Goal: Information Seeking & Learning: Compare options

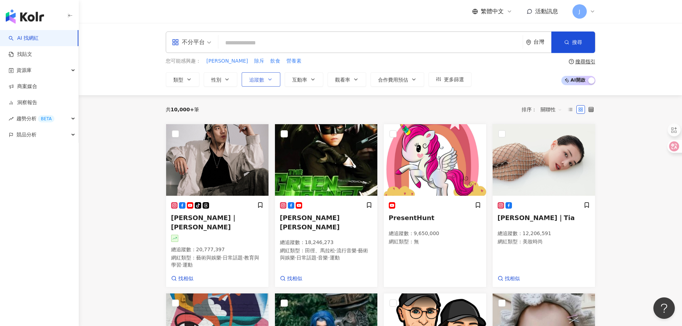
click at [253, 82] on span "追蹤數" at bounding box center [256, 80] width 15 height 6
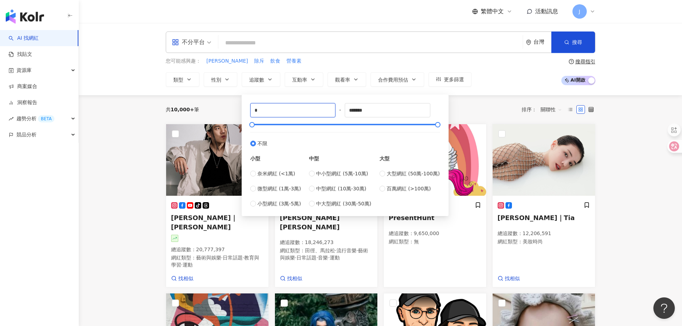
drag, startPoint x: 262, startPoint y: 110, endPoint x: 232, endPoint y: 110, distance: 29.7
type input "****"
drag, startPoint x: 383, startPoint y: 112, endPoint x: 299, endPoint y: 108, distance: 83.9
click at [299, 108] on div "**** - ******* 不限 小型 奈米網紅 (<1萬) 微型網紅 (1萬-3萬) 小型網紅 (3萬-5萬) 中型 中小型網紅 (5萬-10萬) 中型網…" at bounding box center [345, 155] width 190 height 105
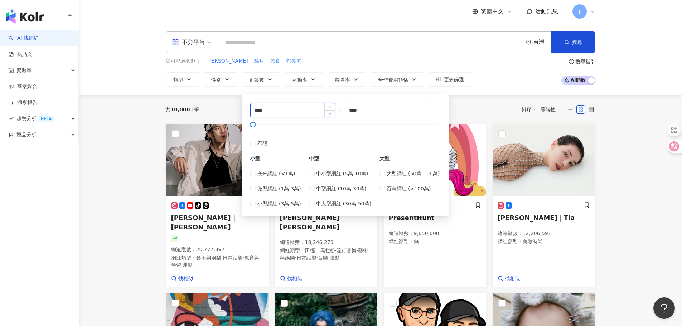
click at [243, 112] on div "**** - **** 不限 小型 奈米網紅 (<1萬) 微型網紅 (1萬-3萬) 小型網紅 (3萬-5萬) 中型 中小型網紅 (5萬-10萬) 中型網紅 (…" at bounding box center [345, 156] width 207 height 122
click at [331, 108] on div "**** - **** 不限 小型 奈米網紅 (<1萬) 微型網紅 (1萬-3萬) 小型網紅 (3萬-5萬) 中型 中小型網紅 (5萬-10萬) 中型網紅 (…" at bounding box center [345, 155] width 190 height 105
paste input
type input "*****"
click at [432, 145] on label "不限" at bounding box center [345, 139] width 190 height 15
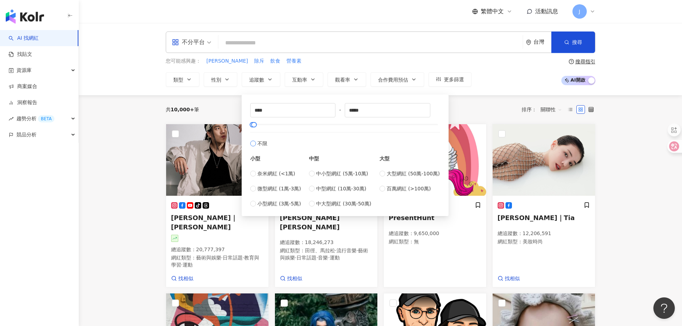
type input "*"
click at [262, 175] on span "奈米網紅 (<1萬)" at bounding box center [277, 174] width 38 height 8
type input "****"
click at [267, 190] on span "微型網紅 (1萬-3萬)" at bounding box center [280, 189] width 44 height 8
type input "*****"
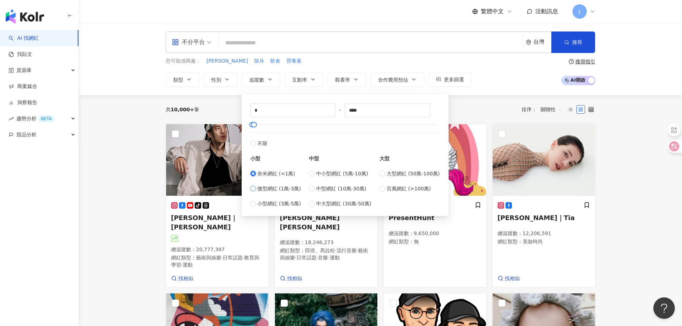
type input "*****"
click at [270, 200] on span "小型網紅 (3萬-5萬)" at bounding box center [280, 204] width 44 height 8
type input "*****"
click at [270, 190] on span "微型網紅 (1萬-3萬)" at bounding box center [280, 189] width 44 height 8
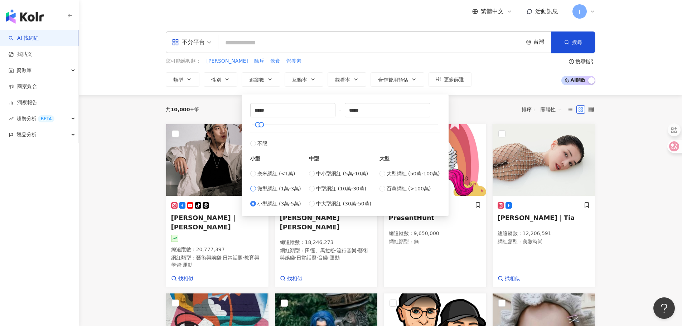
type input "*****"
drag, startPoint x: 267, startPoint y: 112, endPoint x: 275, endPoint y: 112, distance: 7.9
click at [275, 112] on input "*****" at bounding box center [293, 111] width 85 height 14
type input "****"
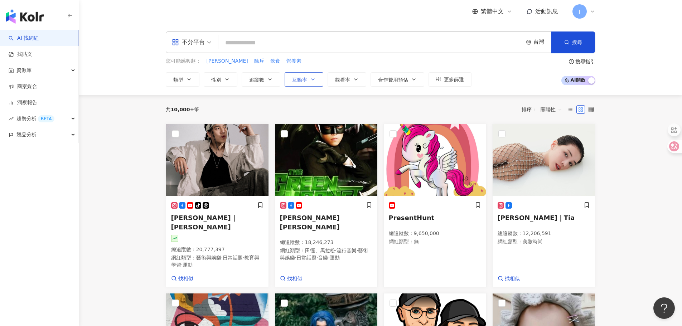
click at [302, 82] on span "互動率" at bounding box center [299, 80] width 15 height 6
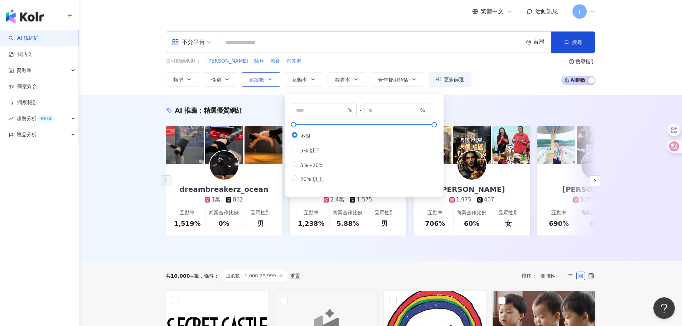
drag, startPoint x: 249, startPoint y: 81, endPoint x: 245, endPoint y: 81, distance: 3.6
click at [249, 81] on button "追蹤數" at bounding box center [261, 79] width 39 height 14
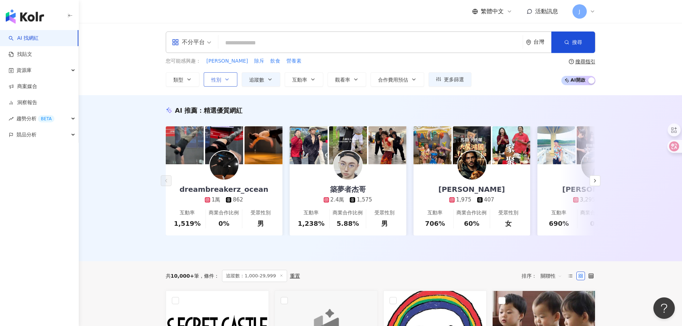
click at [224, 80] on icon "button" at bounding box center [227, 80] width 6 height 6
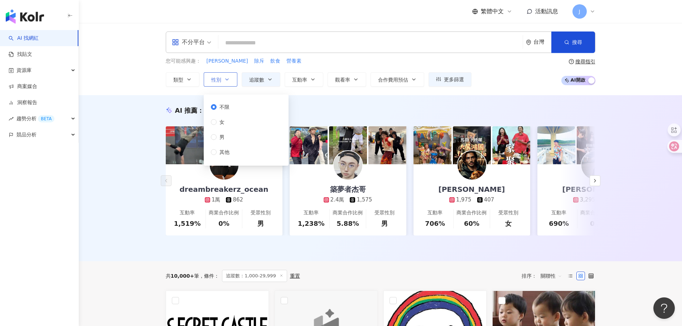
click at [224, 80] on icon "button" at bounding box center [227, 80] width 6 height 6
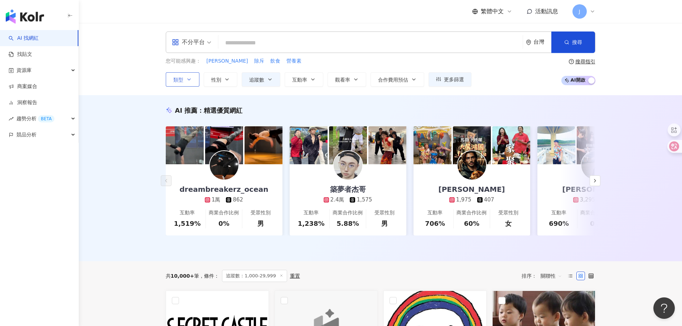
click at [182, 81] on span "類型" at bounding box center [178, 80] width 10 height 6
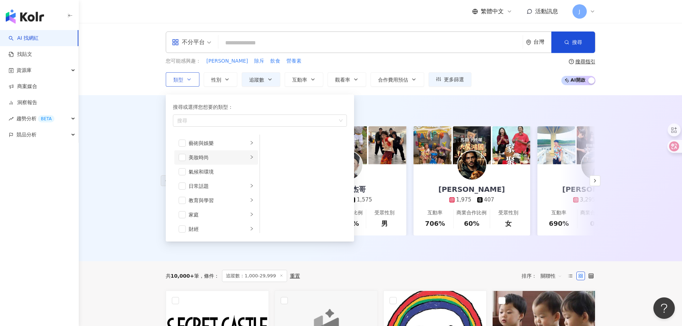
click at [219, 157] on div "美妝時尚" at bounding box center [218, 158] width 59 height 8
click at [185, 157] on span "button" at bounding box center [182, 157] width 7 height 7
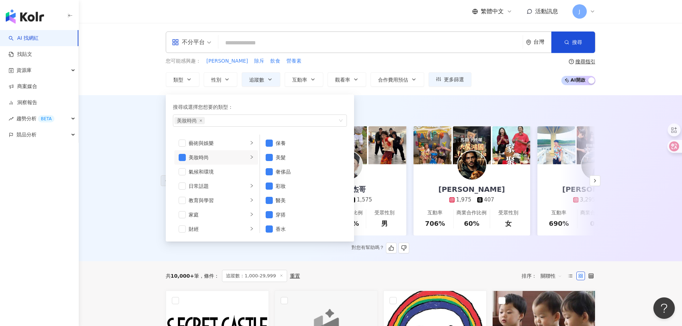
click at [457, 114] on div "AI 推薦 ： 精選優質網紅" at bounding box center [381, 110] width 430 height 9
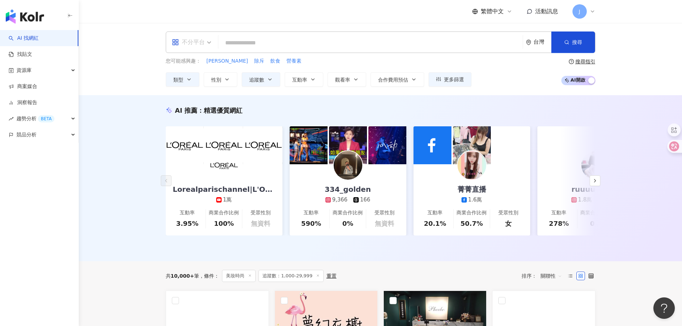
click at [205, 43] on div "不分平台" at bounding box center [188, 42] width 33 height 11
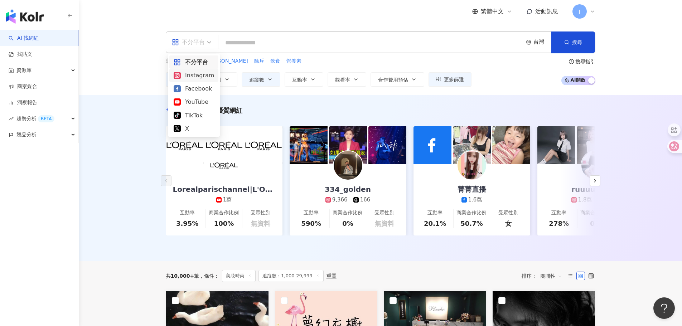
click at [206, 74] on div "Instagram" at bounding box center [194, 75] width 40 height 9
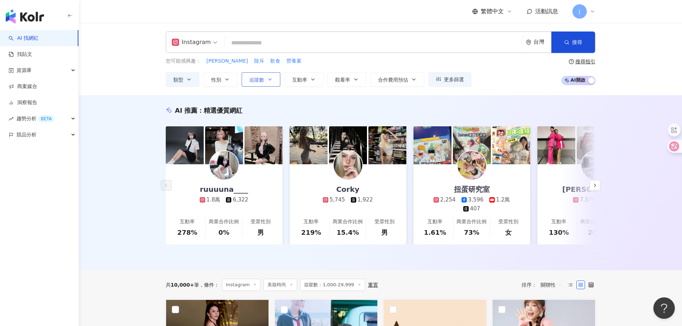
click at [260, 78] on span "追蹤數" at bounding box center [256, 80] width 15 height 6
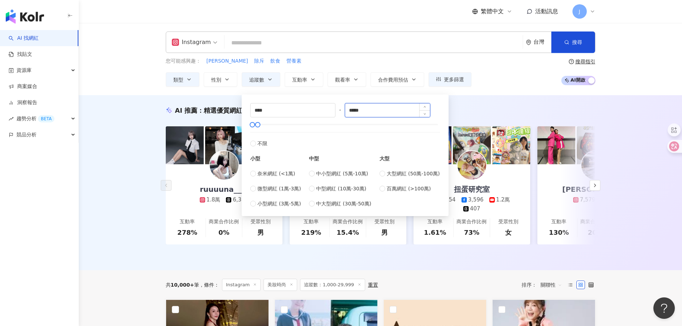
drag, startPoint x: 368, startPoint y: 111, endPoint x: 347, endPoint y: 110, distance: 20.8
click at [347, 110] on div "*****" at bounding box center [388, 110] width 86 height 14
type input "*****"
click at [467, 110] on div "AI 推薦 ： 精選優質網紅" at bounding box center [381, 110] width 430 height 9
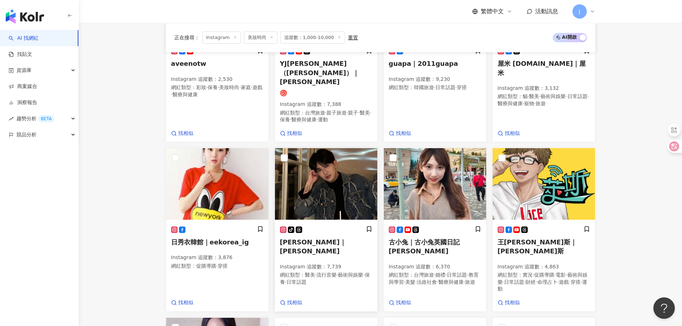
scroll to position [373, 0]
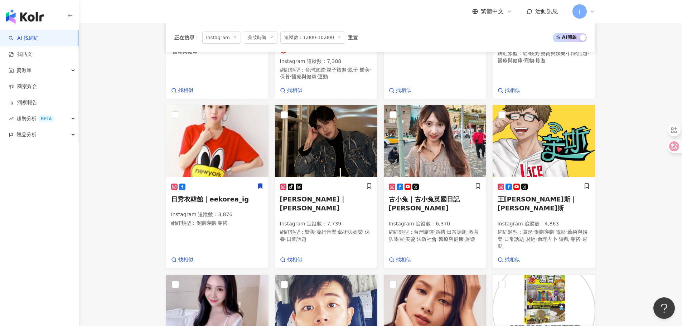
drag, startPoint x: 443, startPoint y: 179, endPoint x: 614, endPoint y: 184, distance: 171.0
click at [614, 184] on main "Instagram 台灣 搜尋 您可能感興趣： 札盧 除斥 飲食 營養素 類型 性別 追蹤數 互動率 觀看率 合作費用預估 更多篩選 **** - *****…" at bounding box center [381, 86] width 604 height 873
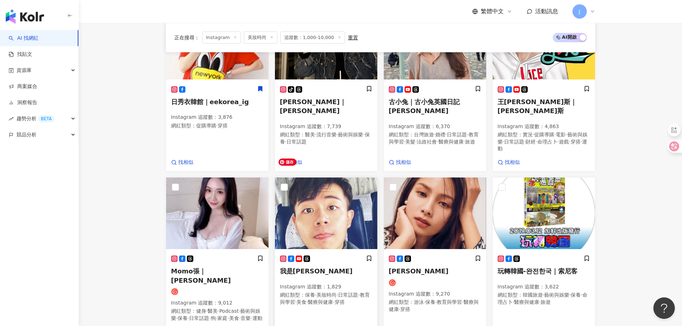
scroll to position [552, 0]
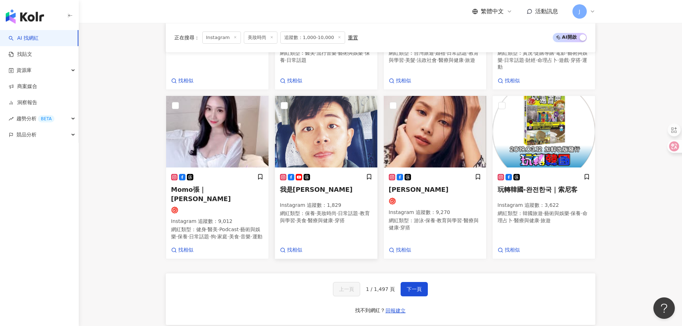
drag, startPoint x: 417, startPoint y: 267, endPoint x: 364, endPoint y: 220, distance: 70.6
click at [417, 287] on span "下一頁" at bounding box center [414, 290] width 15 height 6
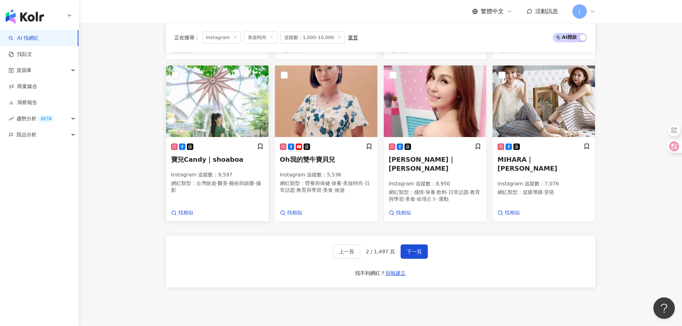
scroll to position [572, 0]
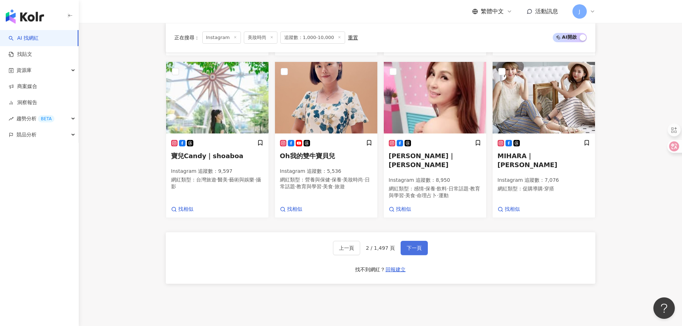
click at [417, 245] on span "下一頁" at bounding box center [414, 248] width 15 height 6
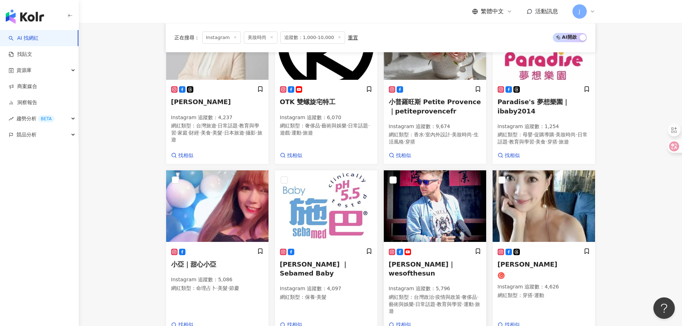
scroll to position [366, 0]
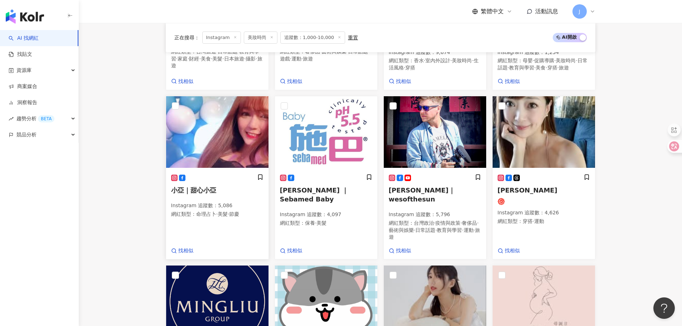
drag, startPoint x: 220, startPoint y: 198, endPoint x: 224, endPoint y: 198, distance: 4.0
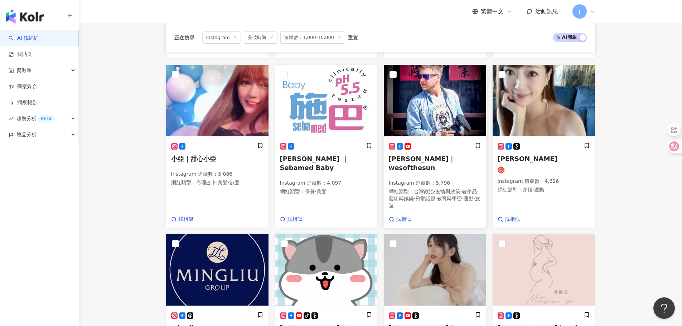
scroll to position [509, 0]
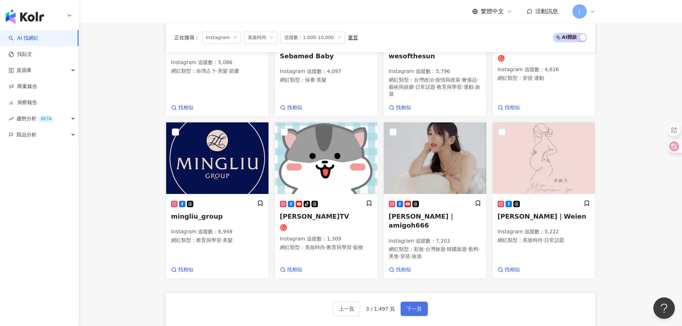
click at [413, 306] on span "下一頁" at bounding box center [414, 309] width 15 height 6
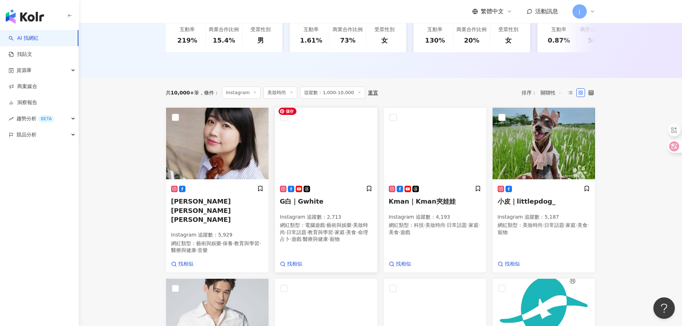
scroll to position [251, 0]
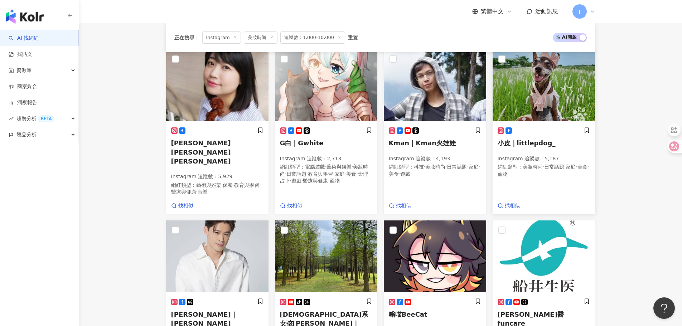
drag, startPoint x: 433, startPoint y: 137, endPoint x: 538, endPoint y: 139, distance: 105.0
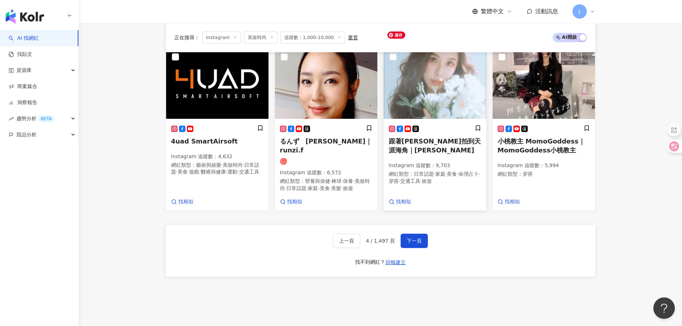
scroll to position [622, 0]
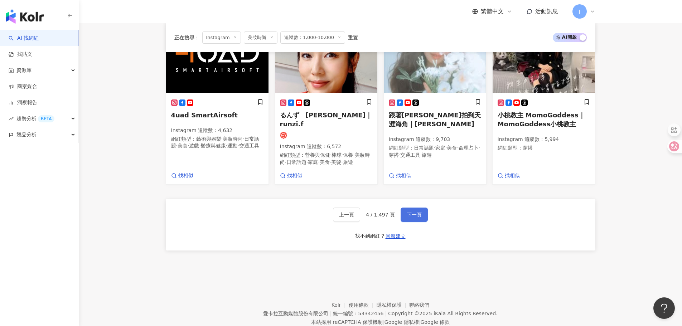
click at [412, 212] on span "下一頁" at bounding box center [414, 215] width 15 height 6
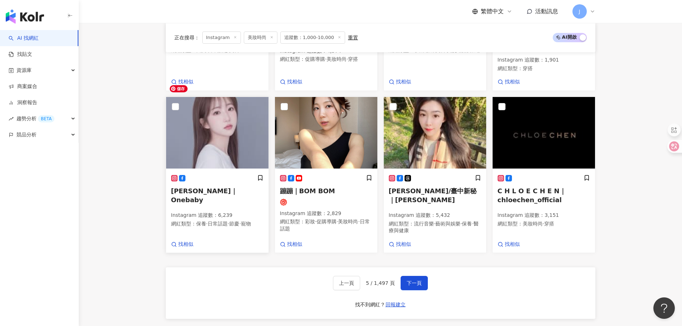
scroll to position [526, 0]
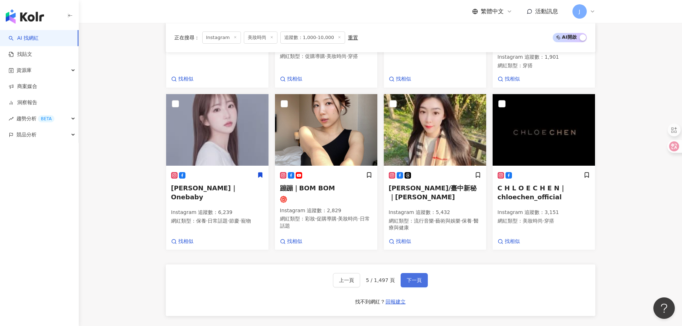
click at [409, 278] on span "下一頁" at bounding box center [414, 281] width 15 height 6
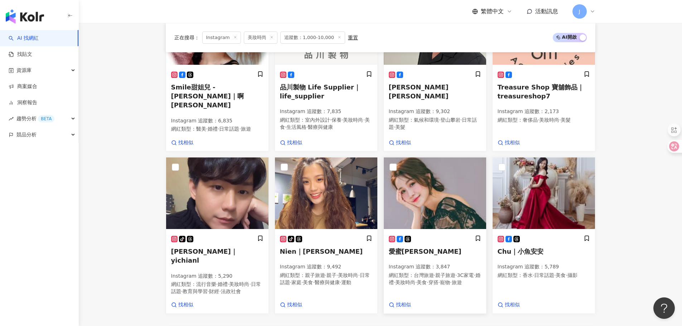
scroll to position [531, 0]
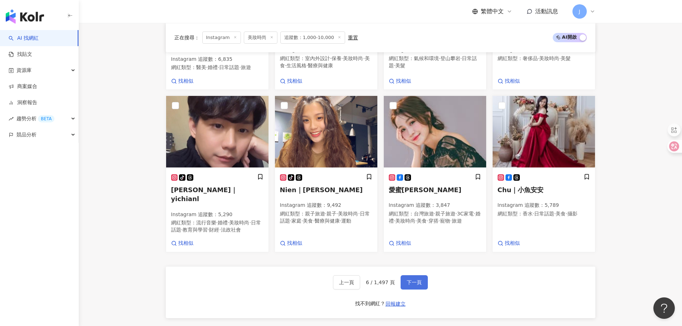
click at [415, 280] on span "下一頁" at bounding box center [414, 283] width 15 height 6
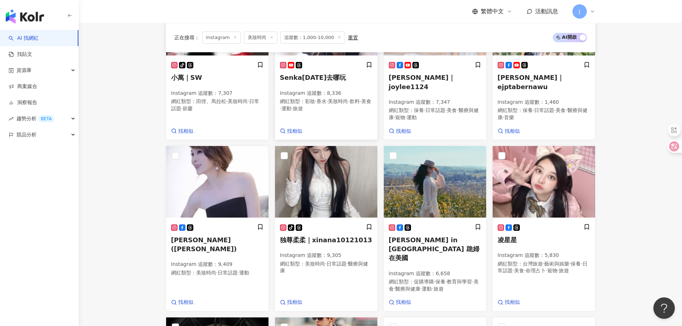
scroll to position [361, 0]
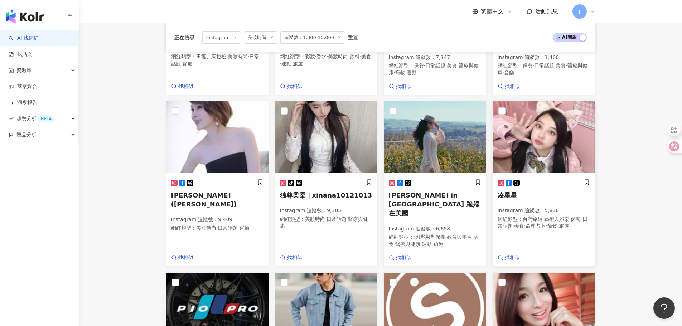
drag, startPoint x: 442, startPoint y: 189, endPoint x: 542, endPoint y: 185, distance: 100.7
drag, startPoint x: 542, startPoint y: 185, endPoint x: 334, endPoint y: 193, distance: 208.3
drag, startPoint x: 334, startPoint y: 193, endPoint x: 140, endPoint y: 207, distance: 194.4
click at [140, 207] on main "Instagram 台灣 搜尋 您可能感興趣： 札盧 除斥 飲食 營養素 類型 性別 追蹤數 互動率 觀看率 合作費用預估 更多篩選 **** - *****…" at bounding box center [381, 92] width 604 height 860
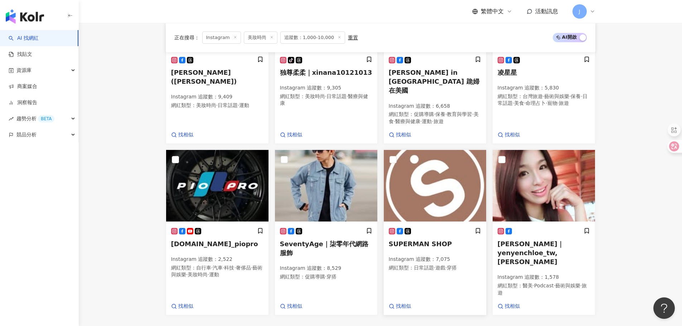
scroll to position [504, 0]
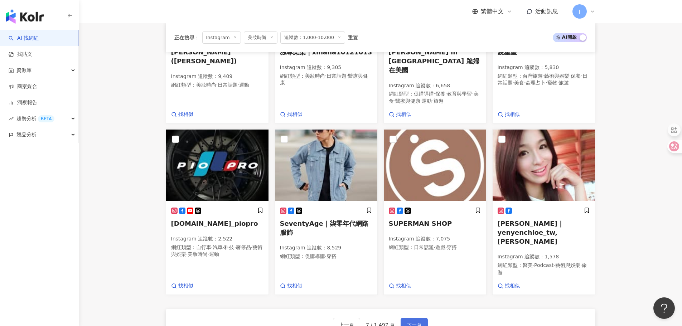
click at [421, 318] on button "下一頁" at bounding box center [414, 325] width 27 height 14
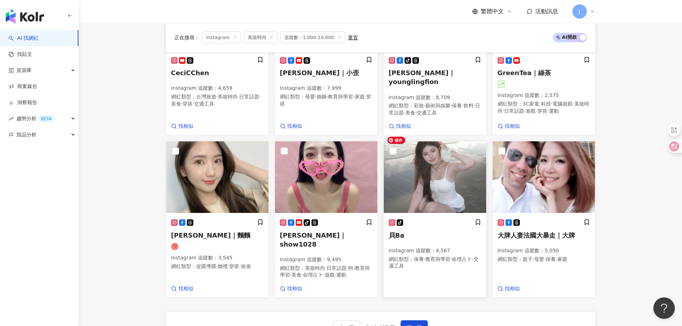
scroll to position [517, 0]
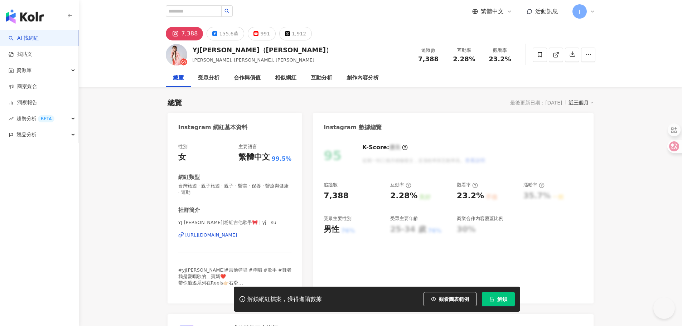
click at [234, 238] on div "[URL][DOMAIN_NAME]" at bounding box center [212, 235] width 52 height 6
drag, startPoint x: 228, startPoint y: 63, endPoint x: 242, endPoint y: 63, distance: 14.3
click at [242, 63] on span "蘇郁喬, YJ蘇郁喬, FeelBe" at bounding box center [254, 59] width 122 height 5
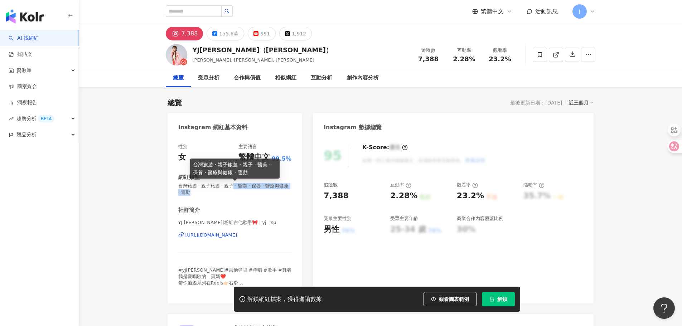
drag, startPoint x: 239, startPoint y: 187, endPoint x: 273, endPoint y: 191, distance: 34.7
click at [273, 191] on span "台灣旅遊 · 親子旅遊 · 親子 · 醫美 · 保養 · 醫療與健康 · 運動" at bounding box center [235, 189] width 114 height 13
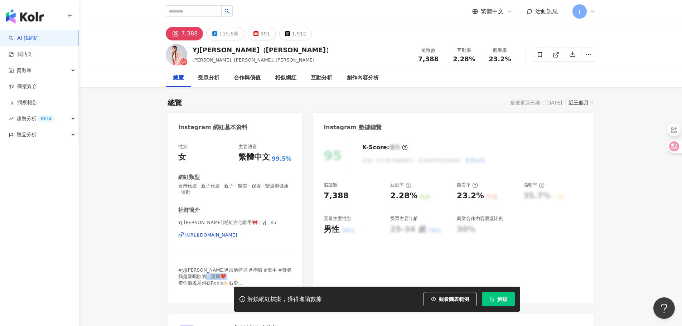
drag, startPoint x: 193, startPoint y: 281, endPoint x: 216, endPoint y: 283, distance: 23.0
click at [216, 283] on span "#yj蘇郁喬 #吉他彈唱 #彈唱 #歌手 #舞者 我是愛唱歌的二寶媽❤️ 帶你逍遙系列在Reels👉🏻右滑 Klook優惠碼：YJFAMILY（最高現折300…" at bounding box center [234, 293] width 113 height 51
click at [216, 283] on span "#yj[PERSON_NAME]#吉他彈唱 #彈唱 #歌手 #舞者 我是愛唱歌的二寶媽❤️ 帶你逍遙系列在Reels👉🏻右滑 Klook優惠碼：YJFAMIL…" at bounding box center [234, 293] width 113 height 51
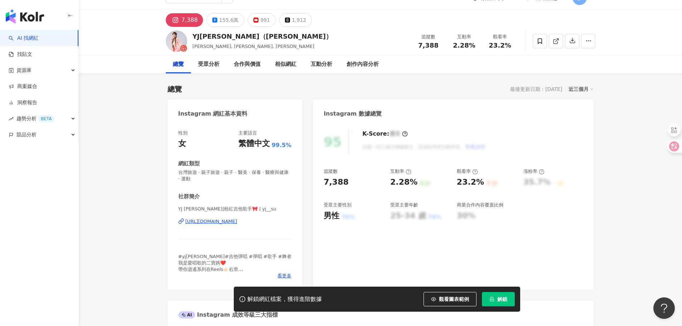
scroll to position [36, 0]
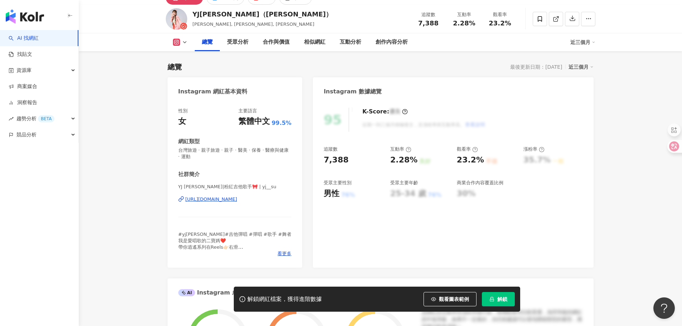
click at [236, 201] on div "[URL][DOMAIN_NAME]" at bounding box center [212, 199] width 52 height 6
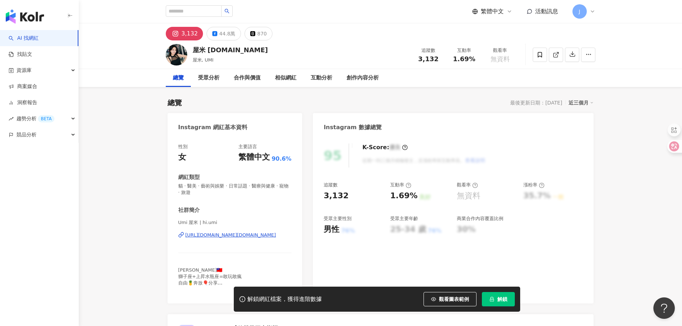
click at [245, 237] on div "https://www.instagram.com/hi.umi/" at bounding box center [231, 235] width 91 height 6
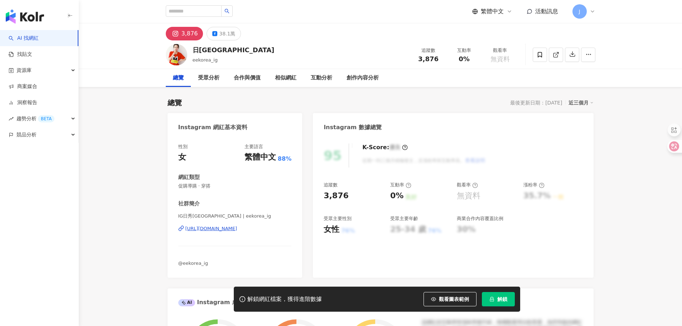
click at [228, 230] on div "https://www.instagram.com/eekorea_ig/" at bounding box center [212, 229] width 52 height 6
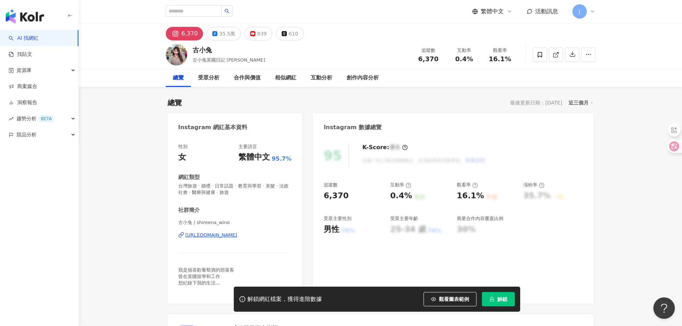
click at [227, 233] on div "https://www.instagram.com/shireena_wine/" at bounding box center [212, 235] width 52 height 6
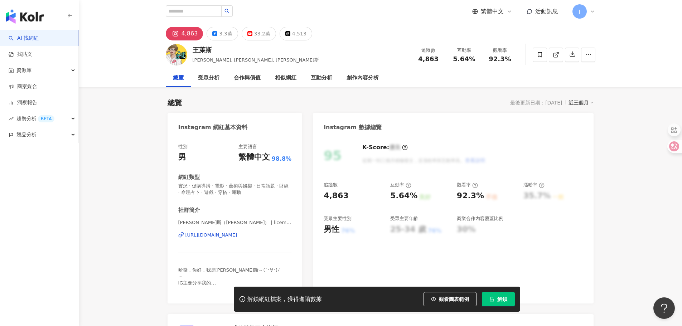
click at [211, 238] on div "[URL][DOMAIN_NAME]" at bounding box center [212, 235] width 52 height 6
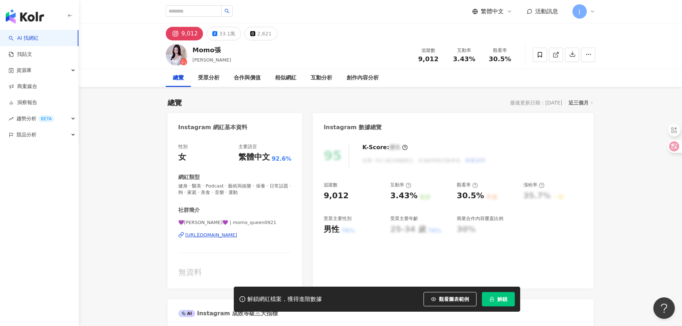
click at [238, 234] on div "https://www.instagram.com/momo_queen0921/" at bounding box center [212, 235] width 52 height 6
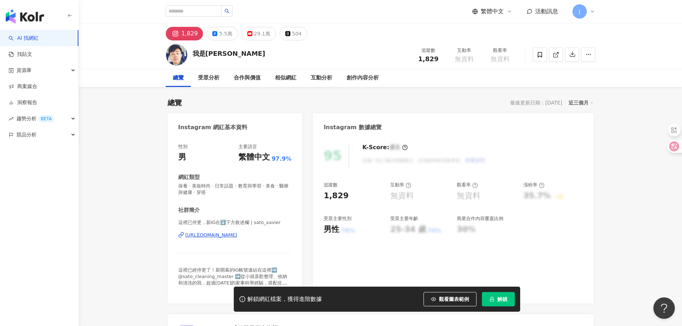
click at [238, 236] on div "[URL][DOMAIN_NAME]" at bounding box center [212, 235] width 52 height 6
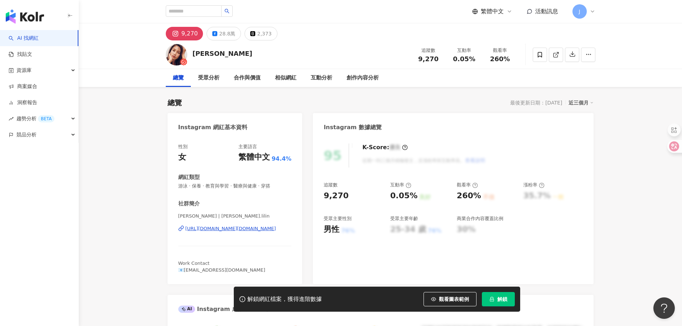
click at [237, 230] on div "https://www.instagram.com/chang.lilin/" at bounding box center [231, 229] width 91 height 6
drag, startPoint x: 275, startPoint y: 187, endPoint x: 279, endPoint y: 187, distance: 3.9
click at [279, 187] on span "游泳 · 保養 · 教育與學習 · 醫療與健康 · 穿搭" at bounding box center [235, 186] width 114 height 6
copy span "穿搭"
drag, startPoint x: 178, startPoint y: 216, endPoint x: 222, endPoint y: 217, distance: 44.1
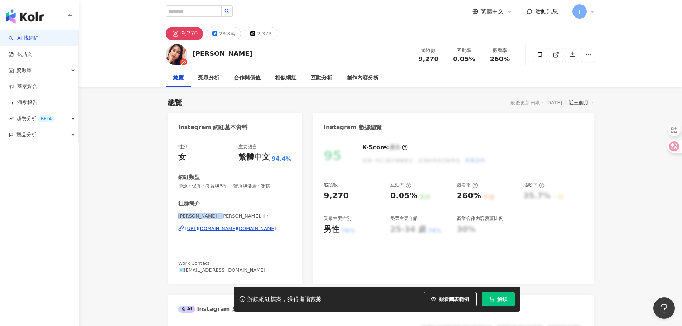
click at [222, 217] on span "常立琳Chloe | chang.lilin" at bounding box center [235, 216] width 114 height 6
click at [351, 198] on div "9,270" at bounding box center [353, 196] width 59 height 11
drag, startPoint x: 323, startPoint y: 197, endPoint x: 345, endPoint y: 198, distance: 22.6
click at [345, 198] on div "95 K-Score : 優良 近期一到三個月積極發文，且漲粉率與互動率高。 查看說明 追蹤數 9,270 互動率 0.05% 良好 觀看率 260% 不佳 …" at bounding box center [453, 210] width 280 height 148
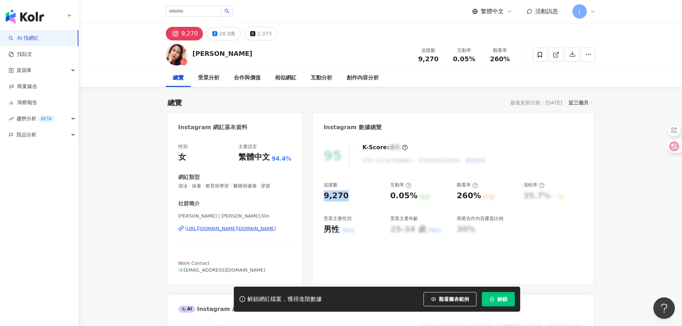
copy div "9,270"
click at [414, 196] on div "追蹤數 9,270 互動率 0.05% 良好 觀看率 260% 不佳 漲粉率 35.7% 一般 受眾主要性別 男性 76% 受眾主要年齡 25-34 歲 76…" at bounding box center [453, 208] width 259 height 53
copy div "0.05%"
drag, startPoint x: 455, startPoint y: 199, endPoint x: 479, endPoint y: 199, distance: 24.7
click at [479, 199] on div "追蹤數 9,270 互動率 0.05% 良好 觀看率 260% 不佳 漲粉率 35.7% 一般 受眾主要性別 男性 76% 受眾主要年齡 25-34 歲 76…" at bounding box center [453, 208] width 259 height 53
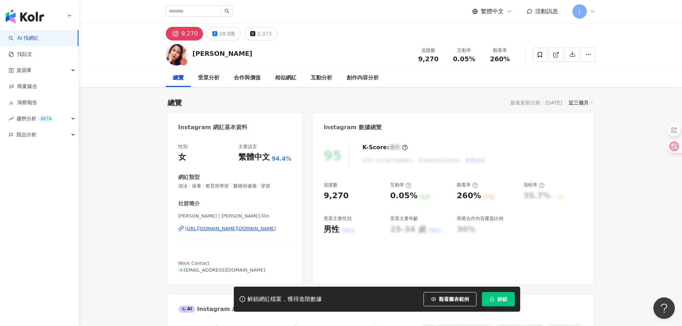
click at [412, 199] on div "0.05%" at bounding box center [403, 196] width 27 height 11
drag, startPoint x: 423, startPoint y: 201, endPoint x: 401, endPoint y: 198, distance: 22.7
click at [441, 202] on div "追蹤數 9,270 互動率 0.05% 良好 觀看率 260% 不佳 漲粉率 35.7% 一般 受眾主要性別 男性 76% 受眾主要年齡 25-34 歲 76…" at bounding box center [453, 208] width 259 height 53
click at [391, 197] on div "0.05%" at bounding box center [403, 196] width 27 height 11
click at [423, 200] on div "追蹤數 9,270 互動率 0.05% 良好 觀看率 260% 不佳 漲粉率 35.7% 一般 受眾主要性別 男性 76% 受眾主要年齡 25-34 歲 76…" at bounding box center [453, 208] width 259 height 53
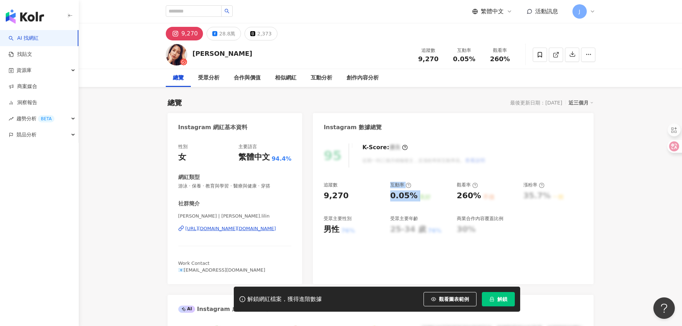
click at [404, 200] on div "0.05%" at bounding box center [403, 196] width 27 height 11
drag, startPoint x: 406, startPoint y: 200, endPoint x: 418, endPoint y: 201, distance: 12.6
click at [418, 201] on div "追蹤數 9,270 互動率 0.05% 良好 觀看率 260% 不佳 漲粉率 35.7% 一般 受眾主要性別 男性 76% 受眾主要年齡 25-34 歲 76…" at bounding box center [453, 208] width 259 height 53
click at [419, 200] on div "良好" at bounding box center [424, 197] width 11 height 8
drag, startPoint x: 397, startPoint y: 198, endPoint x: 380, endPoint y: 198, distance: 17.2
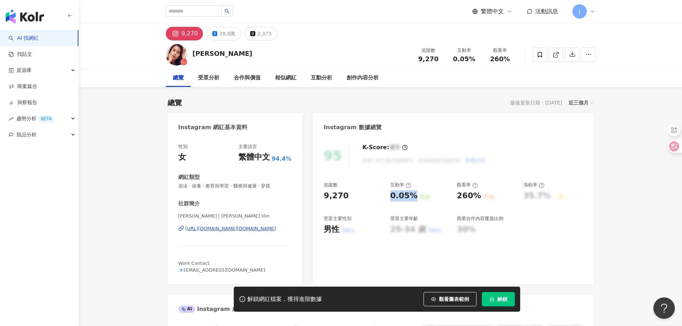
click at [390, 198] on div "追蹤數 9,270 互動率 0.05% 良好 觀看率 260% 不佳 漲粉率 35.7% 一般 受眾主要性別 男性 76% 受眾主要年齡 25-34 歲 76…" at bounding box center [453, 208] width 259 height 53
click at [380, 198] on div "9,270" at bounding box center [353, 196] width 59 height 11
drag, startPoint x: 391, startPoint y: 200, endPoint x: 412, endPoint y: 200, distance: 21.1
click at [412, 200] on div "0.05%" at bounding box center [403, 196] width 27 height 11
copy div "0.05%"
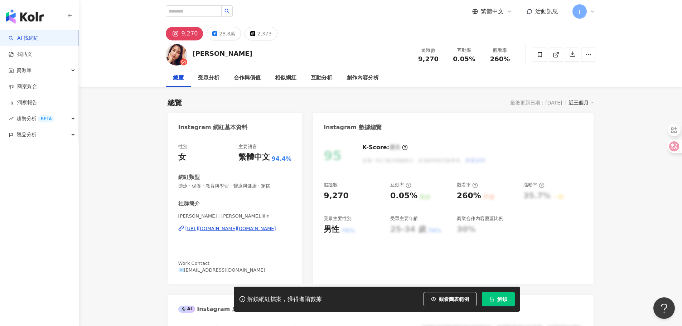
click at [419, 197] on div "良好" at bounding box center [424, 197] width 11 height 8
drag, startPoint x: 455, startPoint y: 196, endPoint x: 479, endPoint y: 200, distance: 23.9
click at [479, 200] on div "追蹤數 9,270 互動率 0.05% 良好 觀看率 260% 不佳 漲粉率 35.7% 一般 受眾主要性別 男性 76% 受眾主要年齡 25-34 歲 76…" at bounding box center [453, 208] width 259 height 53
copy div "260%"
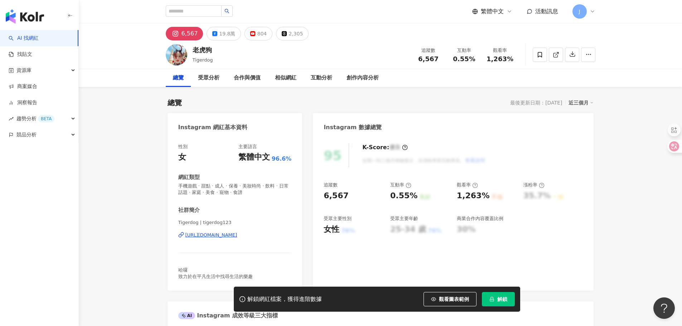
click at [237, 234] on div "https://www.instagram.com/tigerdog123/" at bounding box center [212, 235] width 52 height 6
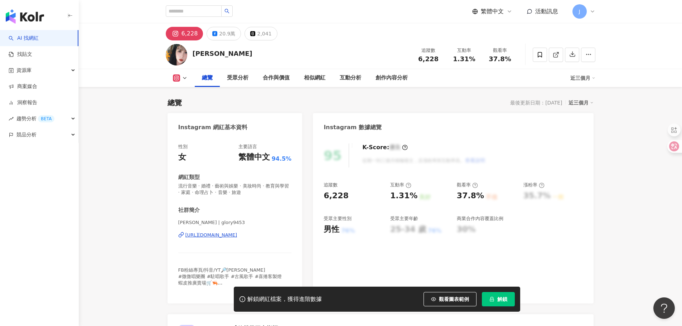
click at [223, 236] on div "[URL][DOMAIN_NAME]" at bounding box center [212, 235] width 52 height 6
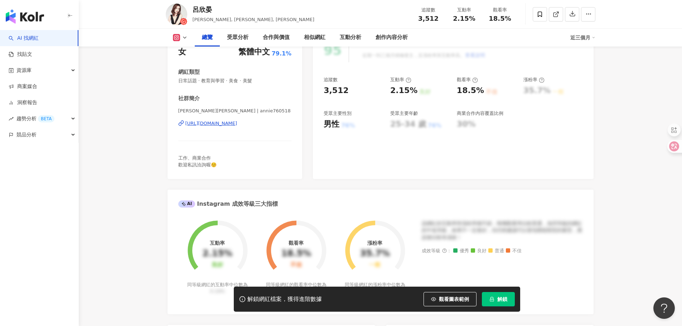
scroll to position [107, 0]
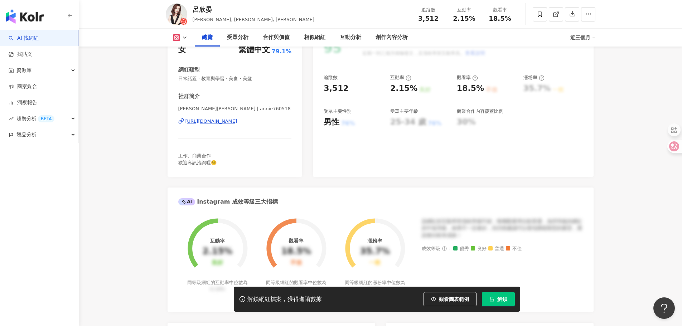
click at [238, 120] on div "https://www.instagram.com/annie760518/" at bounding box center [212, 121] width 52 height 6
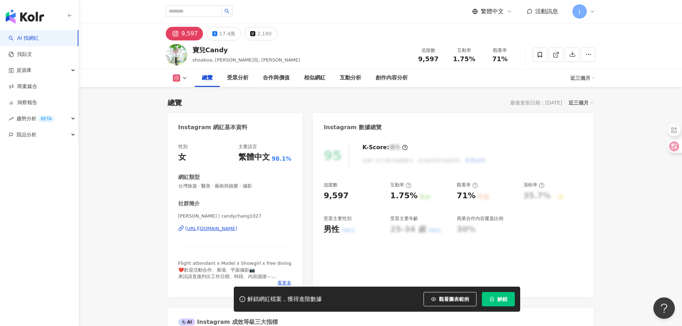
click at [234, 229] on div "[URL][DOMAIN_NAME]" at bounding box center [212, 229] width 52 height 6
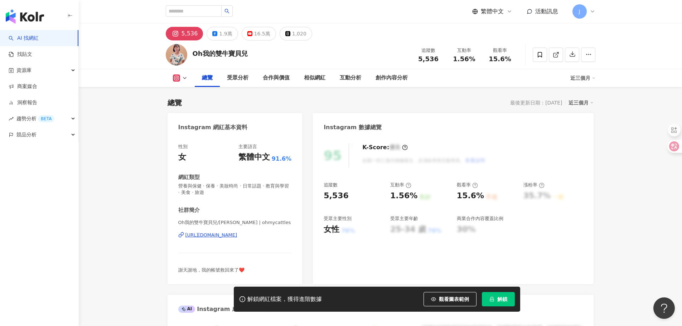
click at [234, 237] on div "https://www.instagram.com/ohmycattles/" at bounding box center [212, 235] width 52 height 6
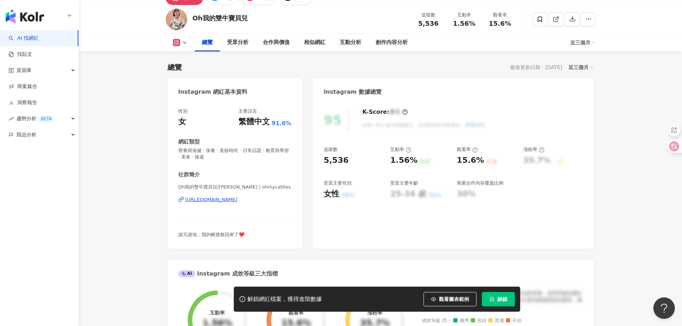
scroll to position [36, 0]
click at [238, 198] on div "https://www.instagram.com/ohmycattles/" at bounding box center [212, 199] width 52 height 6
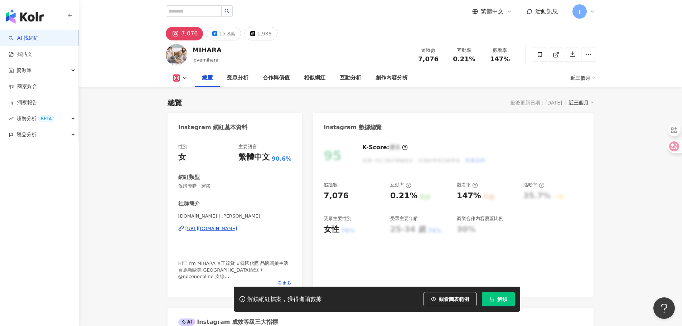
click at [221, 230] on div "[URL][DOMAIN_NAME]" at bounding box center [212, 229] width 52 height 6
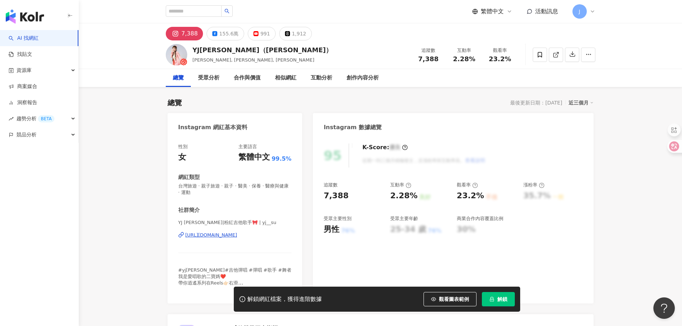
click at [225, 234] on div "https://www.instagram.com/yj__su/" at bounding box center [212, 235] width 52 height 6
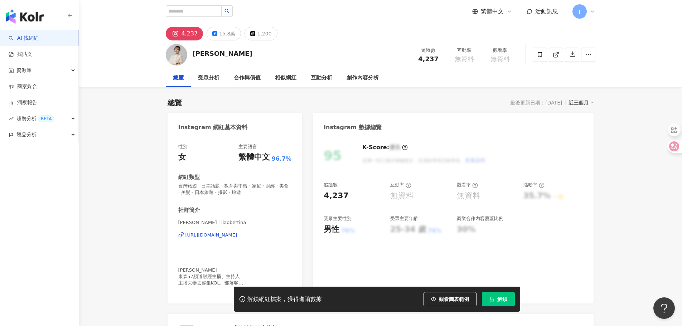
click at [238, 234] on div "https://www.instagram.com/liaobettina/" at bounding box center [212, 235] width 52 height 6
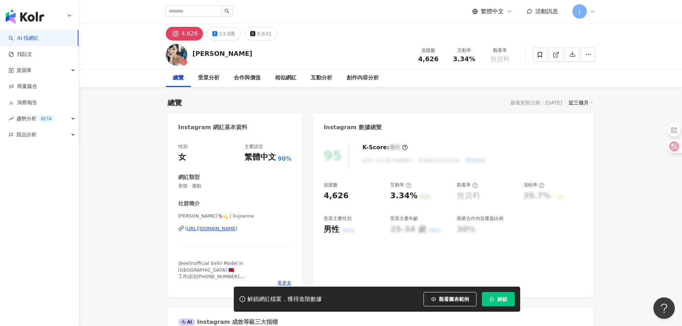
click at [238, 230] on div "https://www.instagram.com/liujoanne/" at bounding box center [212, 229] width 52 height 6
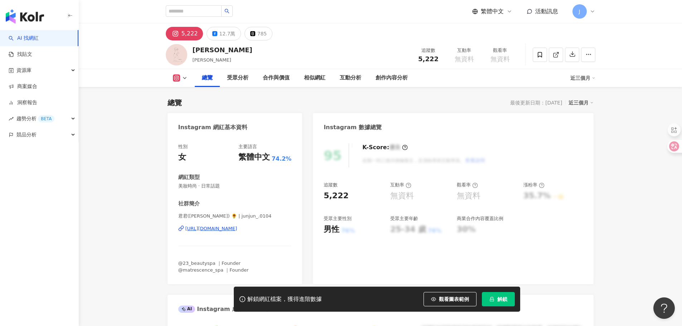
click at [229, 229] on div "https://www.instagram.com/junjun_.0104/" at bounding box center [212, 229] width 52 height 6
click at [238, 228] on div "https://www.instagram.com/junjun_.0104/" at bounding box center [212, 229] width 52 height 6
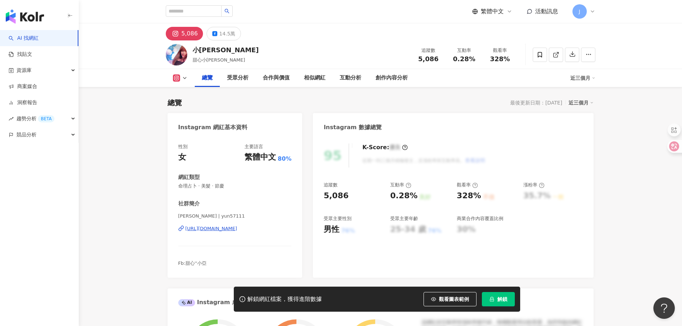
click at [238, 230] on div "[URL][DOMAIN_NAME]" at bounding box center [212, 229] width 52 height 6
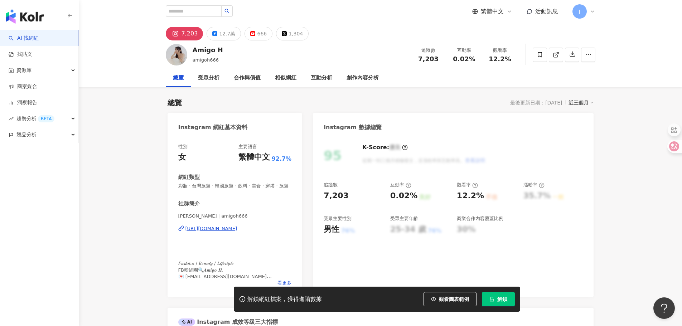
click at [215, 232] on div "https://www.instagram.com/amigoh666/" at bounding box center [212, 229] width 52 height 6
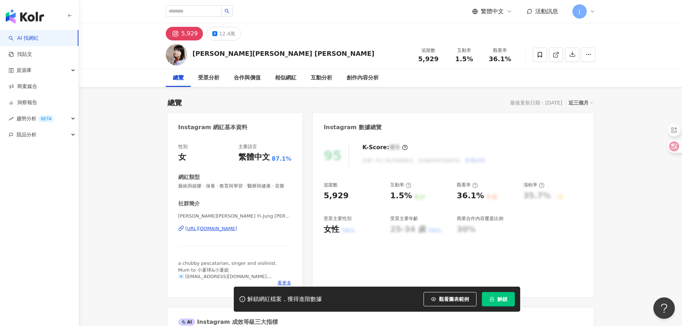
click at [220, 232] on div "https://www.instagram.com/annielin0831/" at bounding box center [212, 229] width 52 height 6
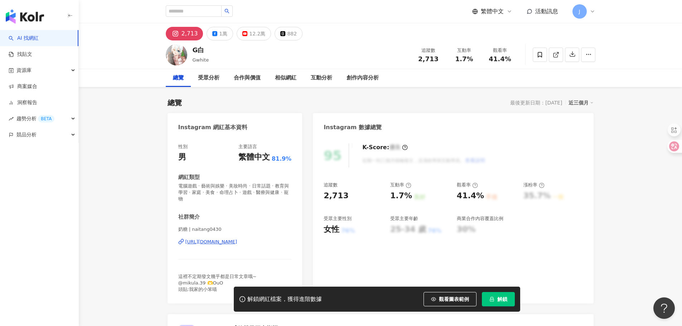
click at [238, 243] on div "[URL][DOMAIN_NAME]" at bounding box center [212, 242] width 52 height 6
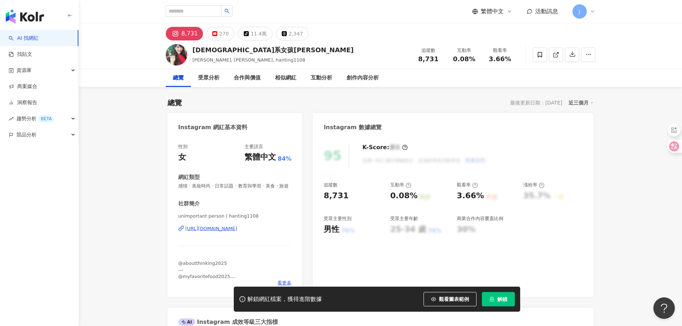
click at [238, 232] on div "https://www.instagram.com/hanting1108/" at bounding box center [212, 229] width 52 height 6
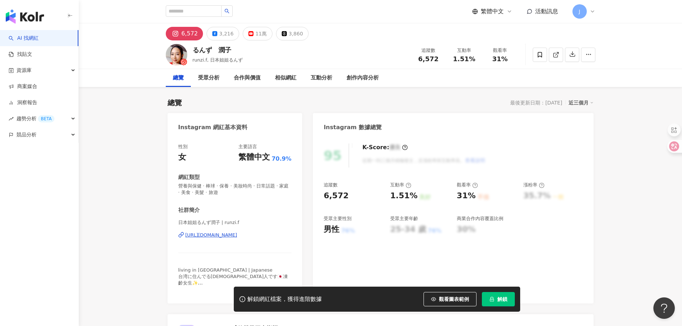
click at [235, 235] on div "https://www.instagram.com/runzi.f/" at bounding box center [212, 235] width 52 height 6
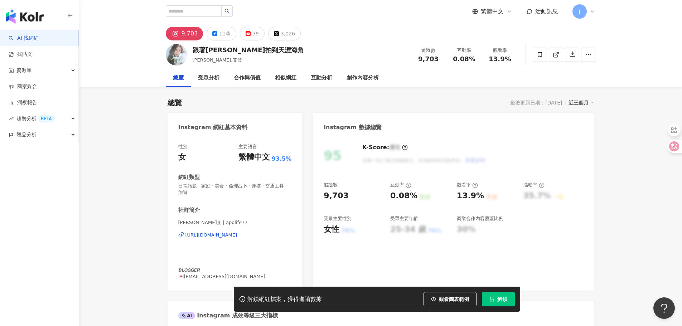
click at [238, 237] on div "[URL][DOMAIN_NAME]" at bounding box center [212, 235] width 52 height 6
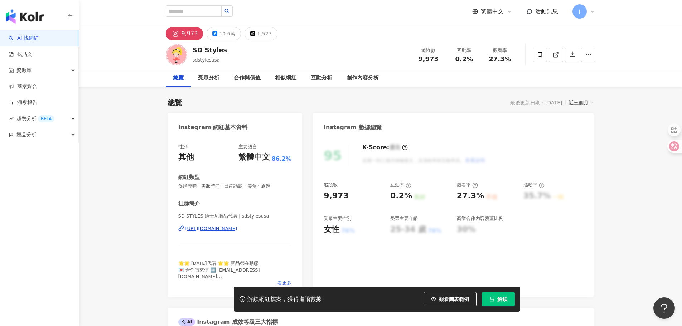
click at [238, 231] on div "https://www.instagram.com/sdstylesusa/" at bounding box center [212, 229] width 52 height 6
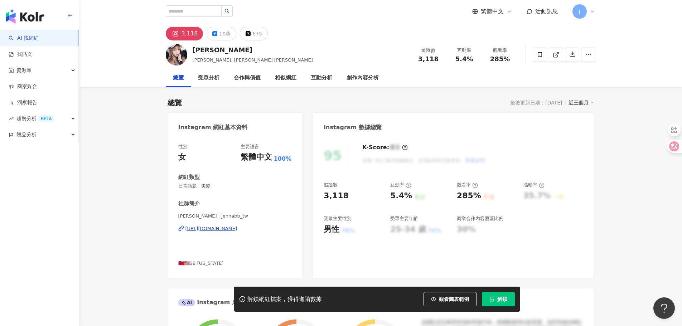
click at [229, 229] on div "https://www.instagram.com/jennabb_tw/" at bounding box center [212, 229] width 52 height 6
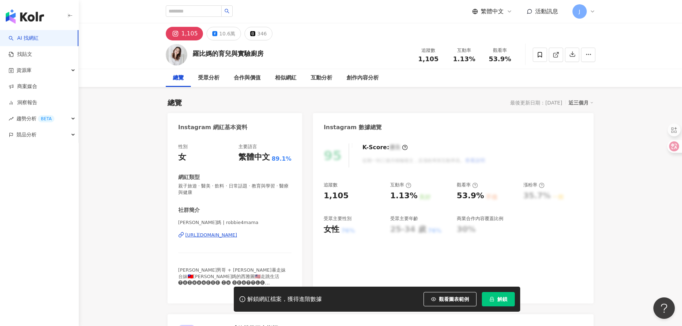
click at [233, 234] on div "https://www.instagram.com/robbie4mama/" at bounding box center [212, 235] width 52 height 6
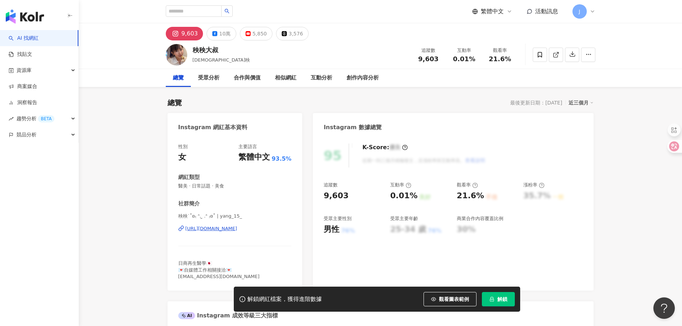
click at [234, 230] on div "https://www.instagram.com/yang_15_/" at bounding box center [212, 229] width 52 height 6
drag, startPoint x: 323, startPoint y: 196, endPoint x: 343, endPoint y: 199, distance: 20.2
click at [343, 199] on div "95 K-Score : 優良 近期一到三個月積極發文，且漲粉率與互動率高。 查看說明 追蹤數 9,603 互動率 0.01% 良好 觀看率 21.6% 不佳…" at bounding box center [453, 213] width 280 height 154
click at [238, 227] on div "https://www.instagram.com/yang_15_/" at bounding box center [212, 229] width 52 height 6
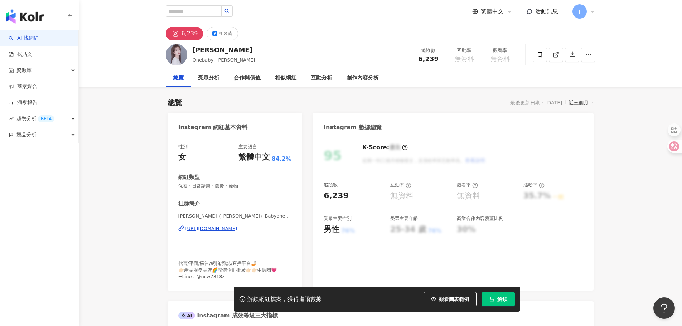
click at [238, 226] on div "https://www.instagram.com/babyone0716/" at bounding box center [212, 229] width 52 height 6
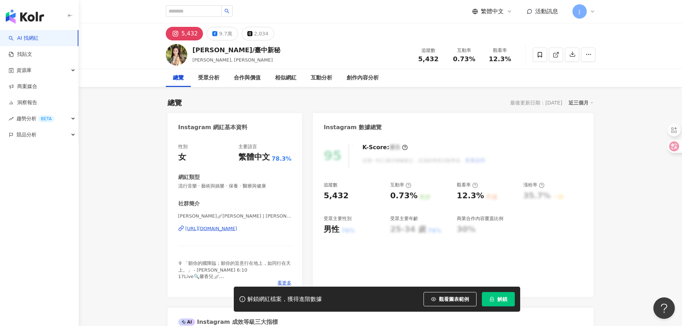
click at [234, 228] on div "https://www.instagram.com/vanessa_chien_only/" at bounding box center [212, 229] width 52 height 6
click at [225, 229] on div "https://www.instagram.com/vanessa_chien_only/" at bounding box center [212, 229] width 52 height 6
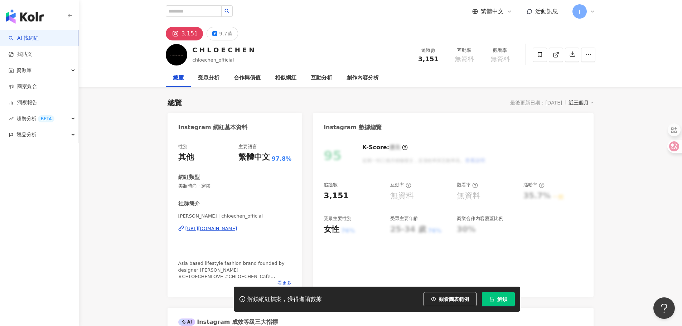
scroll to position [72, 0]
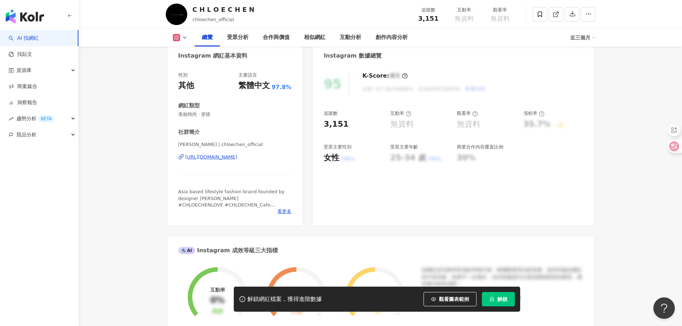
click at [238, 158] on div "[URL][DOMAIN_NAME]" at bounding box center [212, 157] width 52 height 6
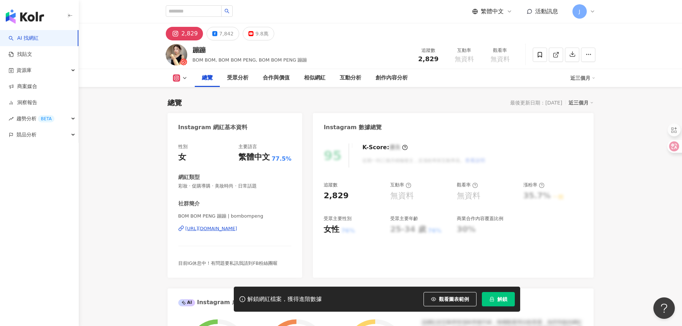
click at [238, 226] on div "https://www.instagram.com/bombompeng/" at bounding box center [212, 229] width 52 height 6
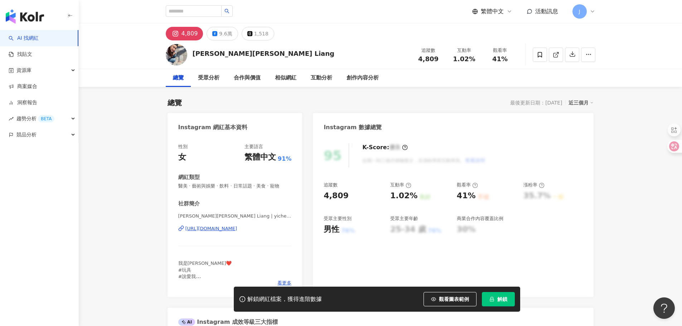
click at [233, 229] on div "https://www.instagram.com/yichen1981/" at bounding box center [212, 229] width 52 height 6
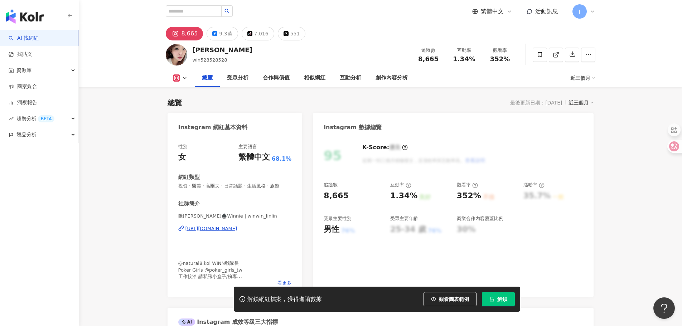
click at [235, 227] on div "https://www.instagram.com/winwin_linlin/" at bounding box center [212, 229] width 52 height 6
click at [233, 227] on div "https://www.instagram.com/winwin_linlin/" at bounding box center [212, 229] width 52 height 6
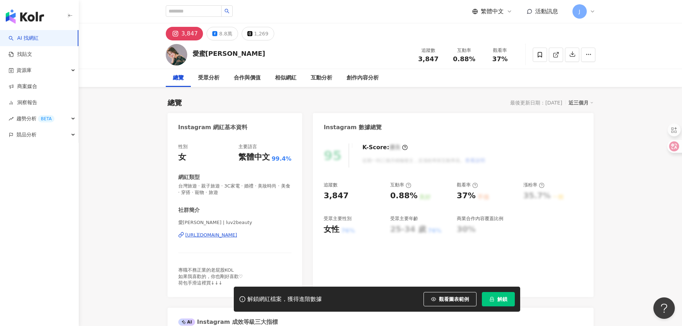
click at [238, 234] on div "[URL][DOMAIN_NAME]" at bounding box center [212, 235] width 52 height 6
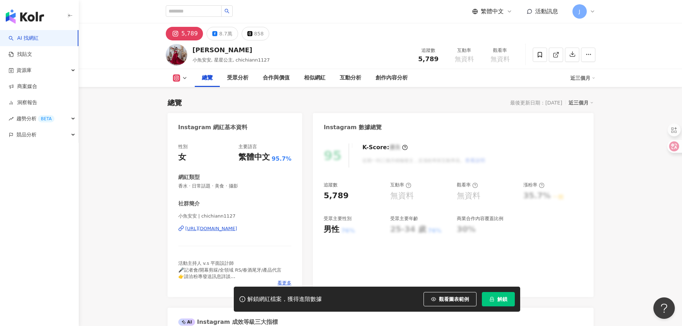
click at [238, 230] on div "https://www.instagram.com/chichiann1127/" at bounding box center [212, 229] width 52 height 6
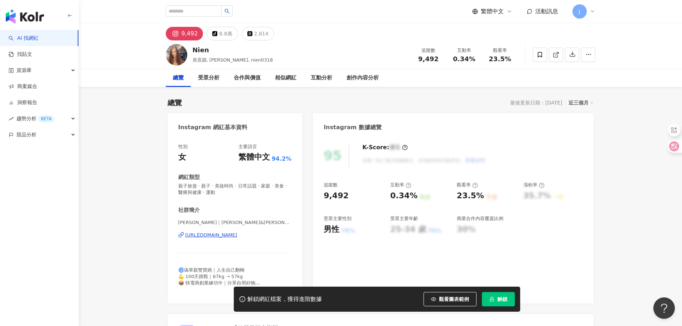
click at [235, 237] on div "https://www.instagram.com/nien0318/" at bounding box center [212, 235] width 52 height 6
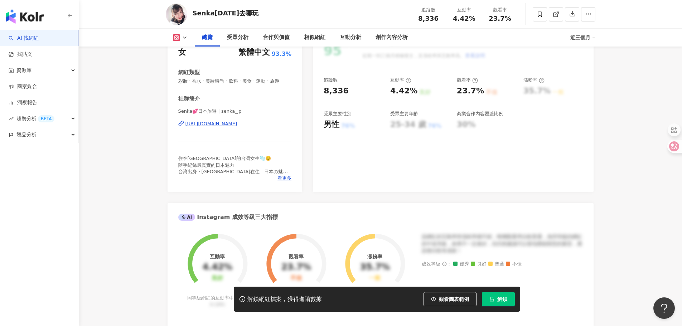
scroll to position [107, 0]
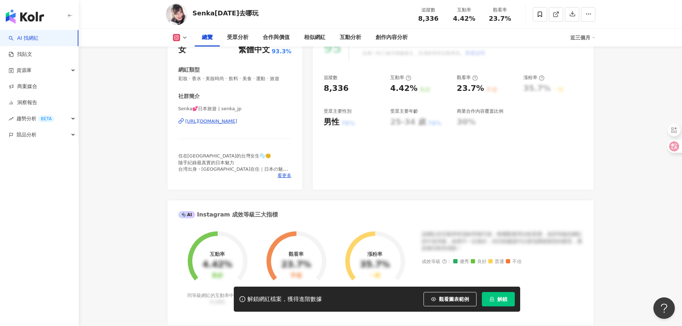
click at [238, 125] on div "https://www.instagram.com/senka_jp/" at bounding box center [212, 121] width 52 height 6
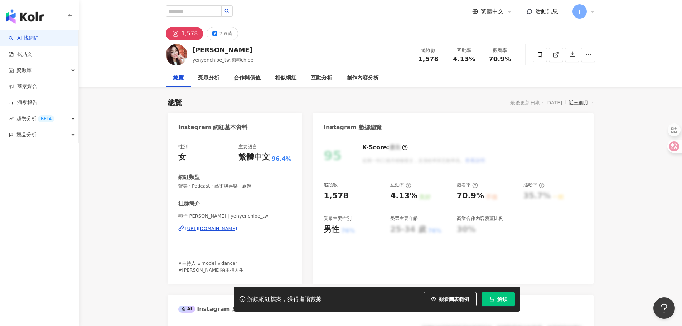
click at [238, 229] on div "[URL][DOMAIN_NAME]" at bounding box center [212, 229] width 52 height 6
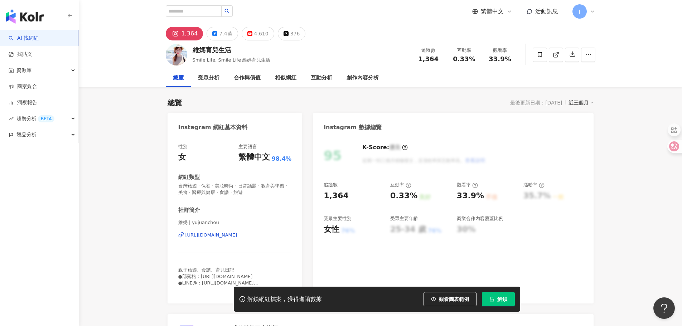
click at [237, 236] on div "https://www.instagram.com/yujuanchou/" at bounding box center [212, 235] width 52 height 6
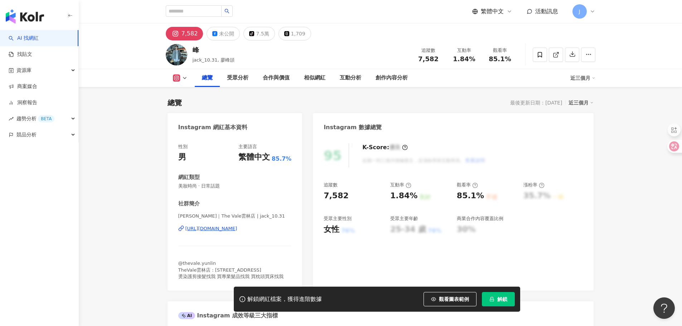
click at [225, 231] on div "https://www.instagram.com/jack_10.31/" at bounding box center [212, 229] width 52 height 6
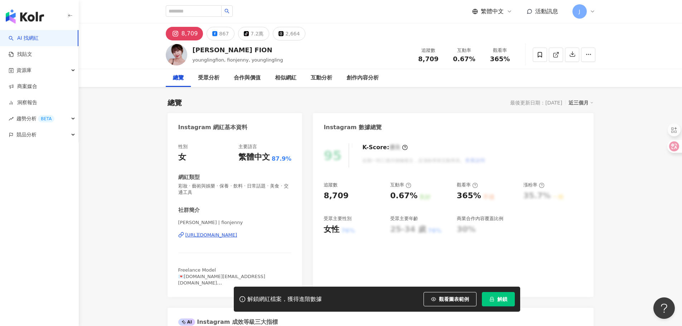
click at [220, 234] on div "https://www.instagram.com/fionjenny/" at bounding box center [212, 235] width 52 height 6
click at [219, 234] on div "https://www.instagram.com/fionjenny/" at bounding box center [212, 235] width 52 height 6
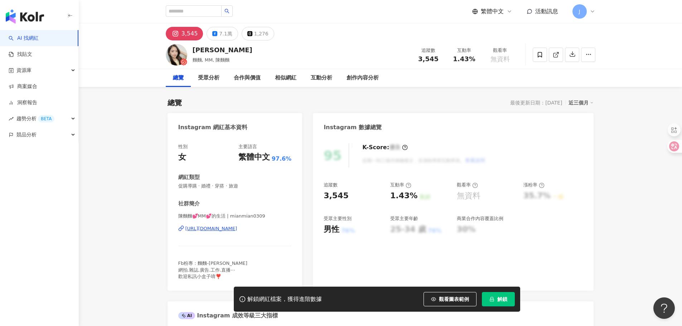
drag, startPoint x: 315, startPoint y: 190, endPoint x: 274, endPoint y: 229, distance: 56.3
click at [238, 229] on div "[URL][DOMAIN_NAME]" at bounding box center [212, 229] width 52 height 6
